Goal: Task Accomplishment & Management: Manage account settings

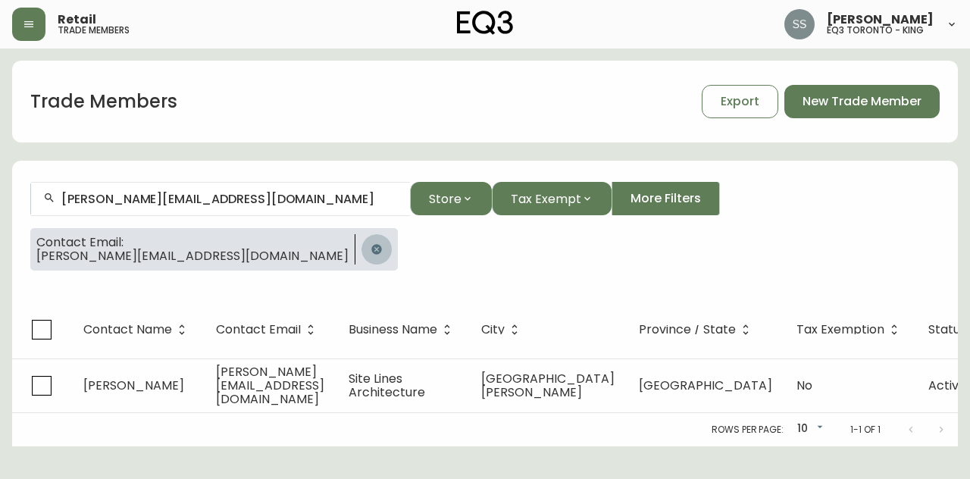
click at [361, 255] on button "button" at bounding box center [376, 249] width 30 height 30
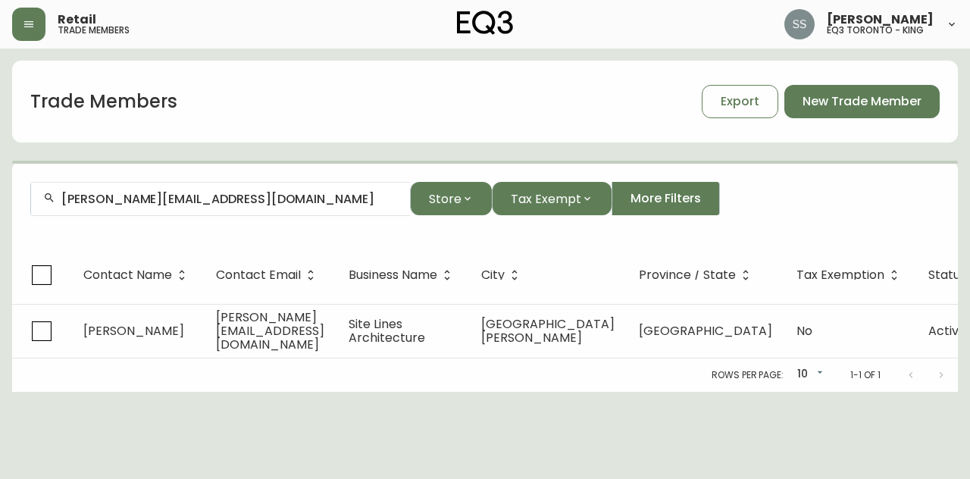
drag, startPoint x: 200, startPoint y: 205, endPoint x: 0, endPoint y: 4, distance: 283.4
click at [0, 75] on main "Trade Members Export New Trade Member [PERSON_NAME][EMAIL_ADDRESS][DOMAIN_NAME]…" at bounding box center [485, 219] width 970 height 343
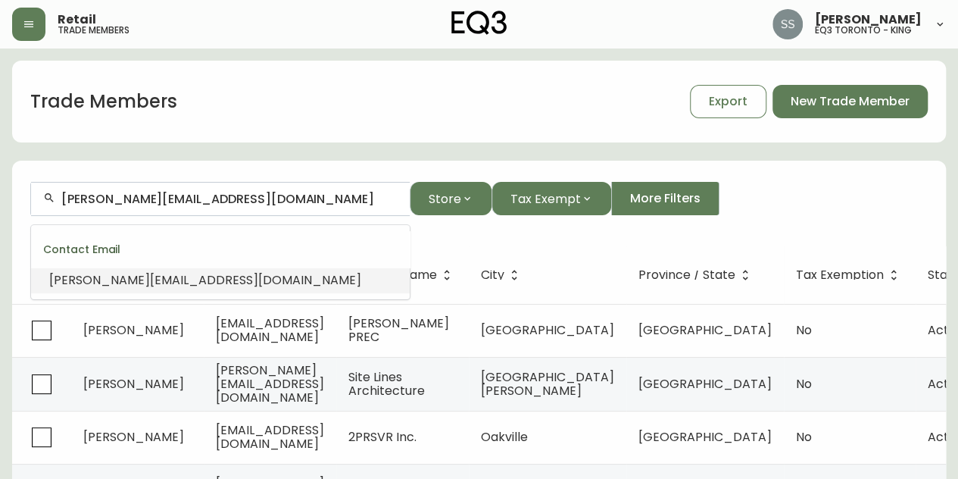
drag, startPoint x: 75, startPoint y: 198, endPoint x: 0, endPoint y: 179, distance: 77.4
click at [0, 184] on main "Trade Members Export New Trade Member [PERSON_NAME][EMAIL_ADDRESS][DOMAIN_NAME]…" at bounding box center [479, 466] width 958 height 837
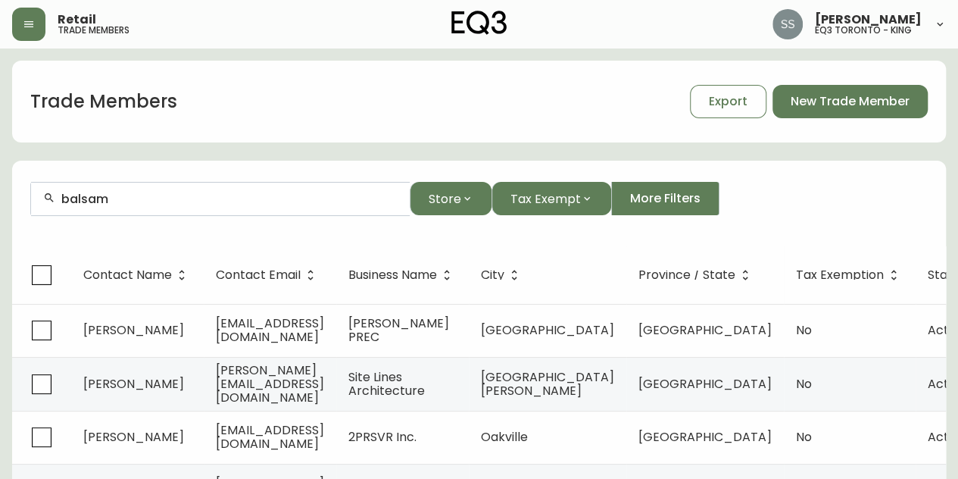
click at [208, 205] on div "balsam" at bounding box center [220, 199] width 379 height 34
click at [198, 201] on input "balsam" at bounding box center [229, 199] width 336 height 14
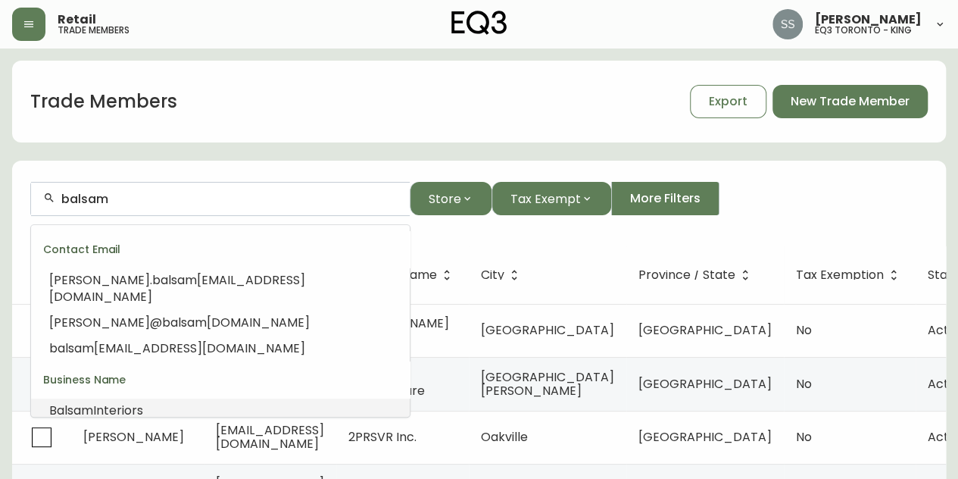
click at [174, 398] on li "Balsam Interiors" at bounding box center [220, 411] width 379 height 26
type input "Balsam Interiors"
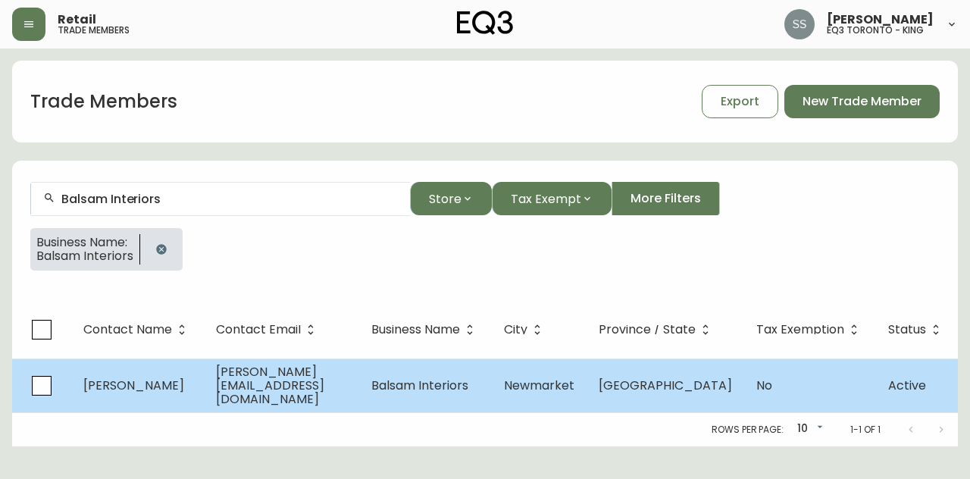
click at [678, 394] on td "[GEOGRAPHIC_DATA]" at bounding box center [665, 385] width 158 height 54
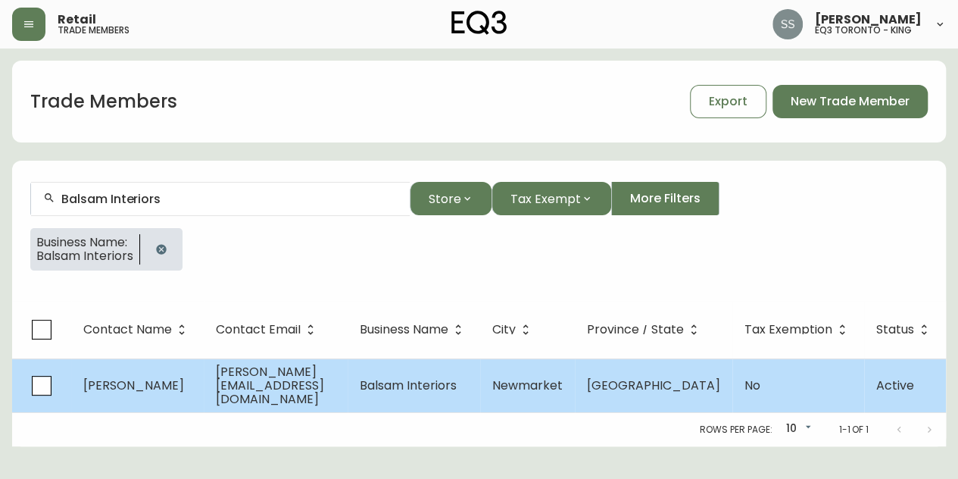
select select "ON"
select select "CA"
select select "CA_EN"
select select "Other"
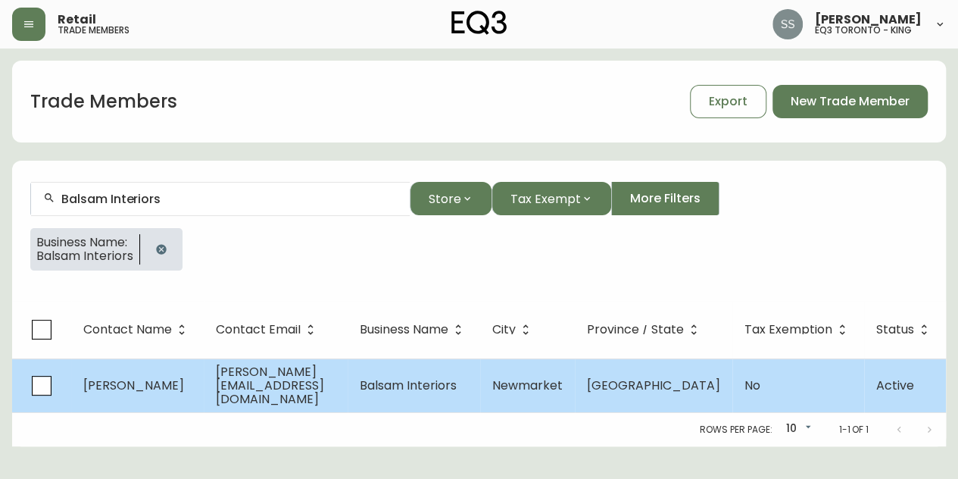
select select "false"
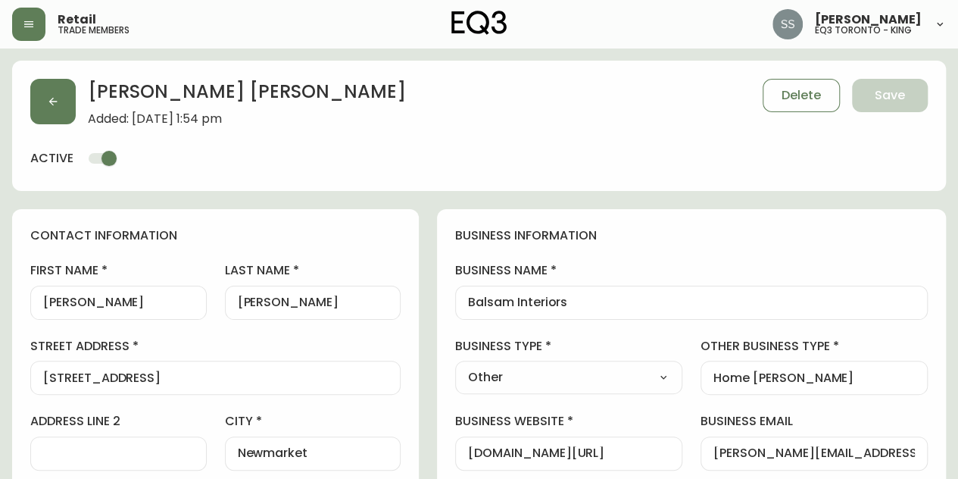
type input "EQ3 Toronto - King"
select select "cjw10z96r007p6gs0hn5531do"
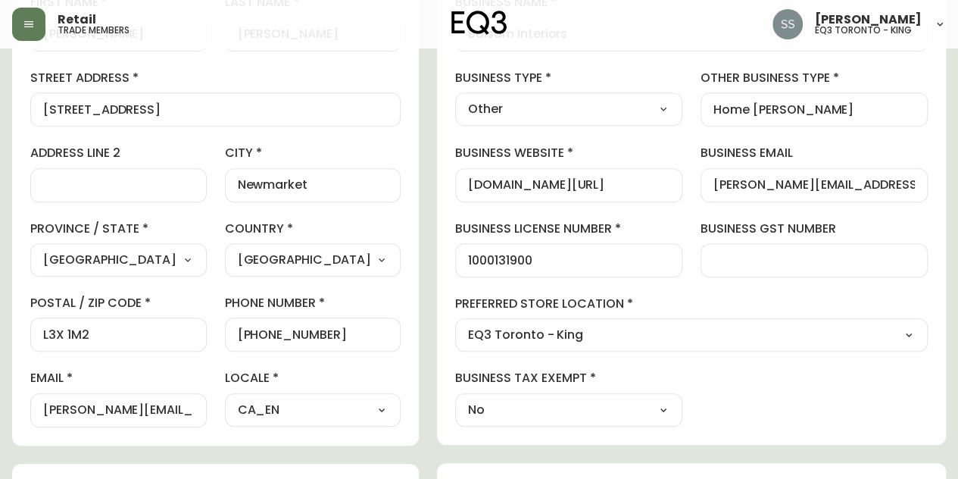
scroll to position [303, 0]
